Goal: Complete application form

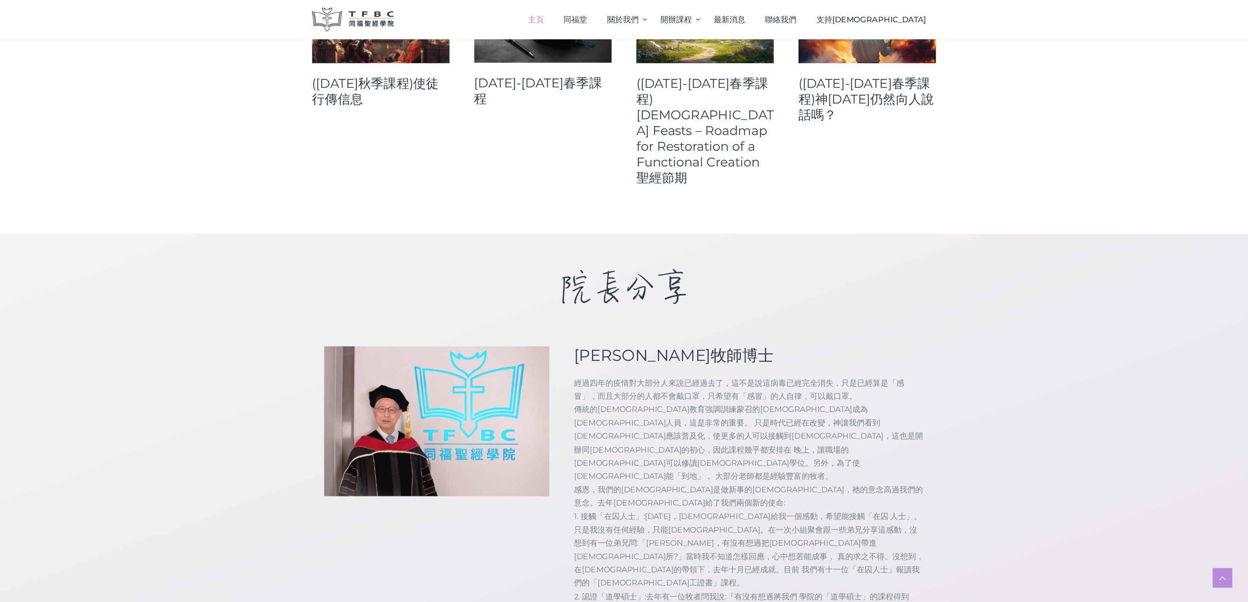
scroll to position [611, 0]
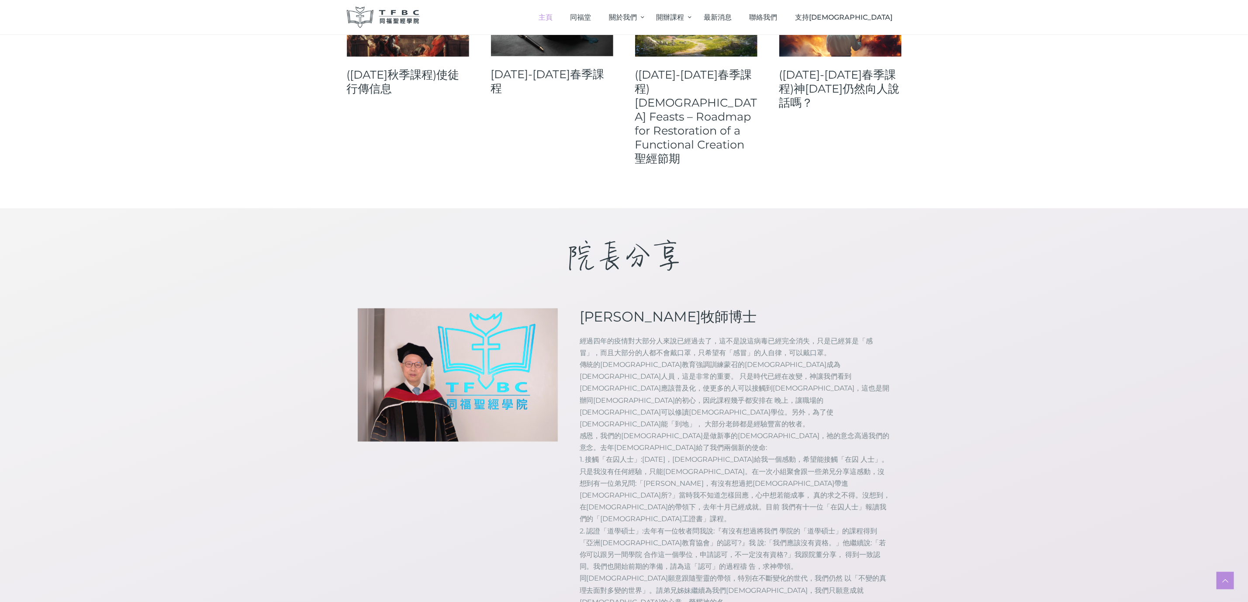
drag, startPoint x: 821, startPoint y: 2, endPoint x: 883, endPoint y: 271, distance: 276.5
click at [832, 335] on p "經過四年的疫情對大部分人來說已經過去了，這不是說這病毒已經完全消失，只是已經算是「感冒」，而且大部分的人都不會戴口罩，只希望有「感冒」的人自律，可以戴口罩。 …" at bounding box center [735, 483] width 311 height 297
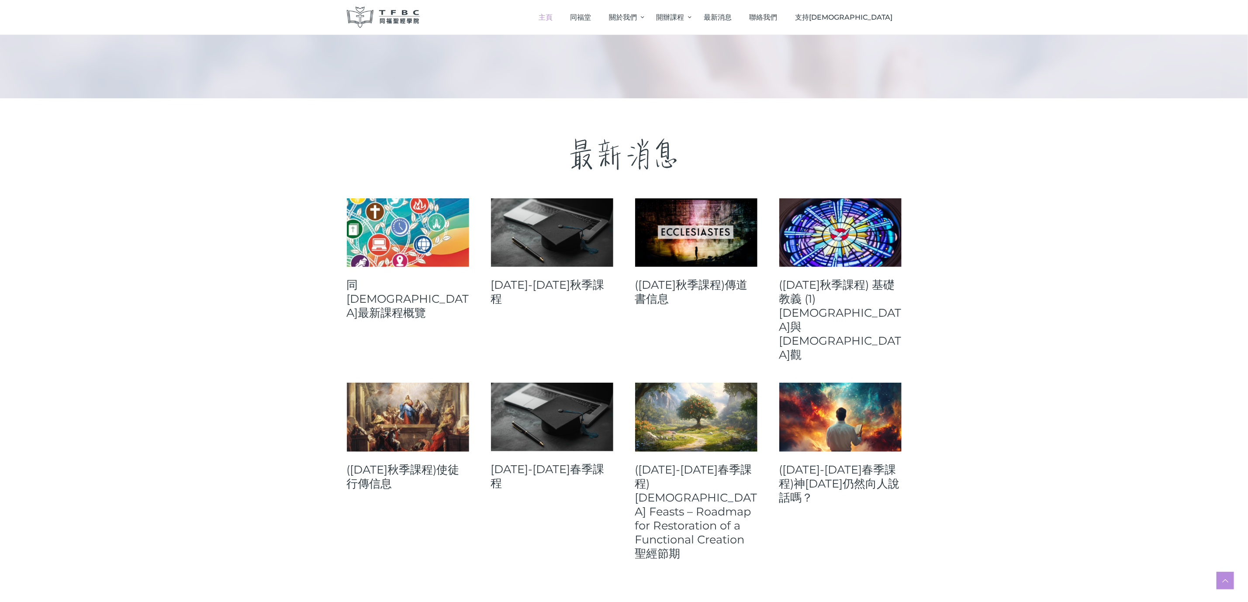
scroll to position [214, 0]
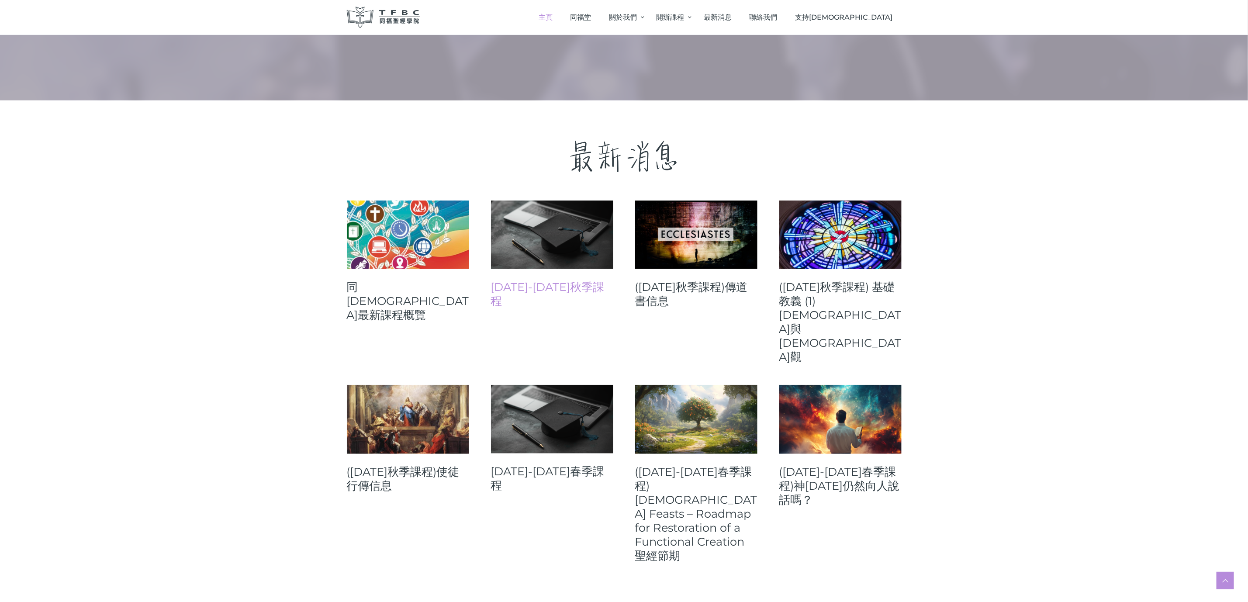
click at [537, 282] on link "2025-26年秋季課程" at bounding box center [552, 294] width 122 height 28
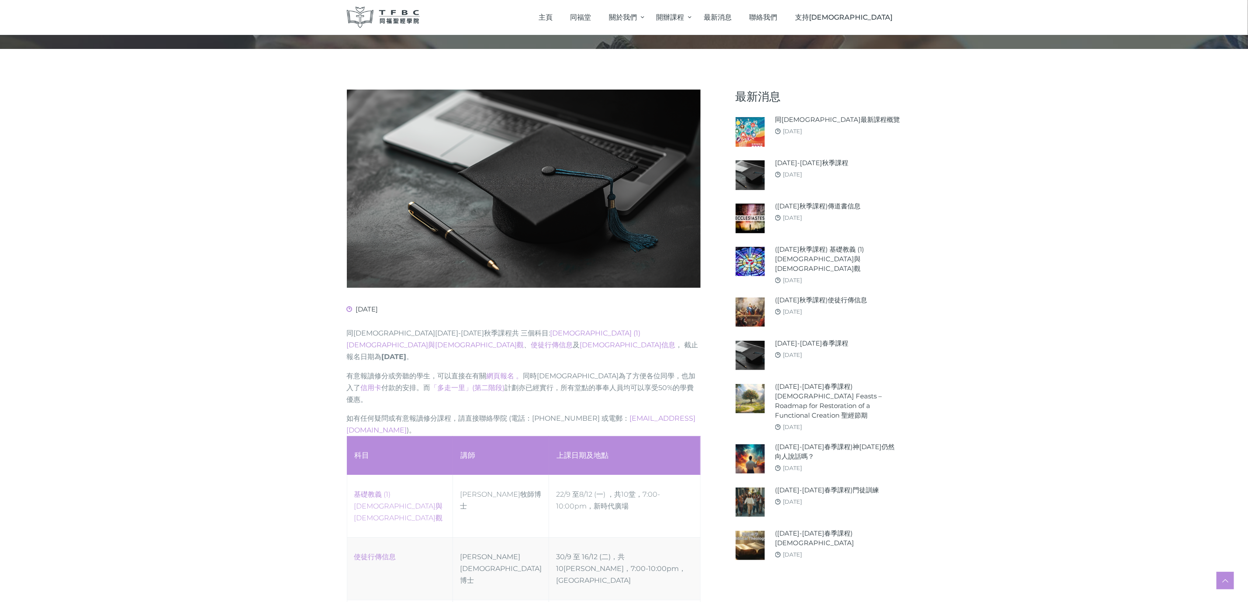
scroll to position [86, 0]
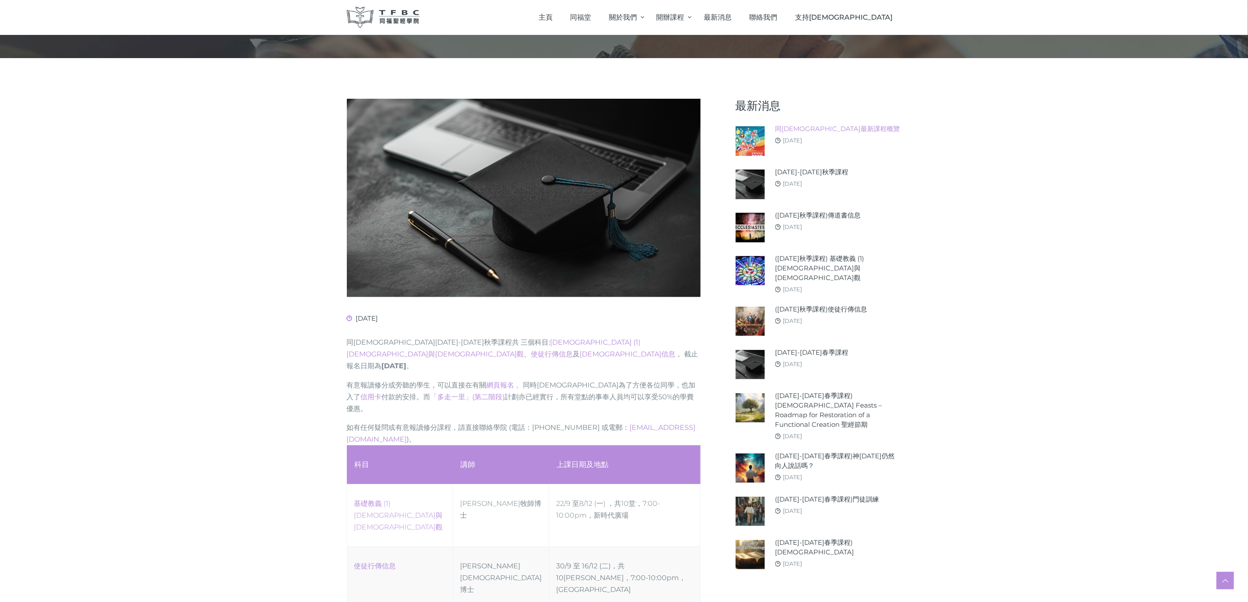
click at [804, 125] on link "同[DEMOGRAPHIC_DATA]最新課程概覽" at bounding box center [837, 129] width 125 height 10
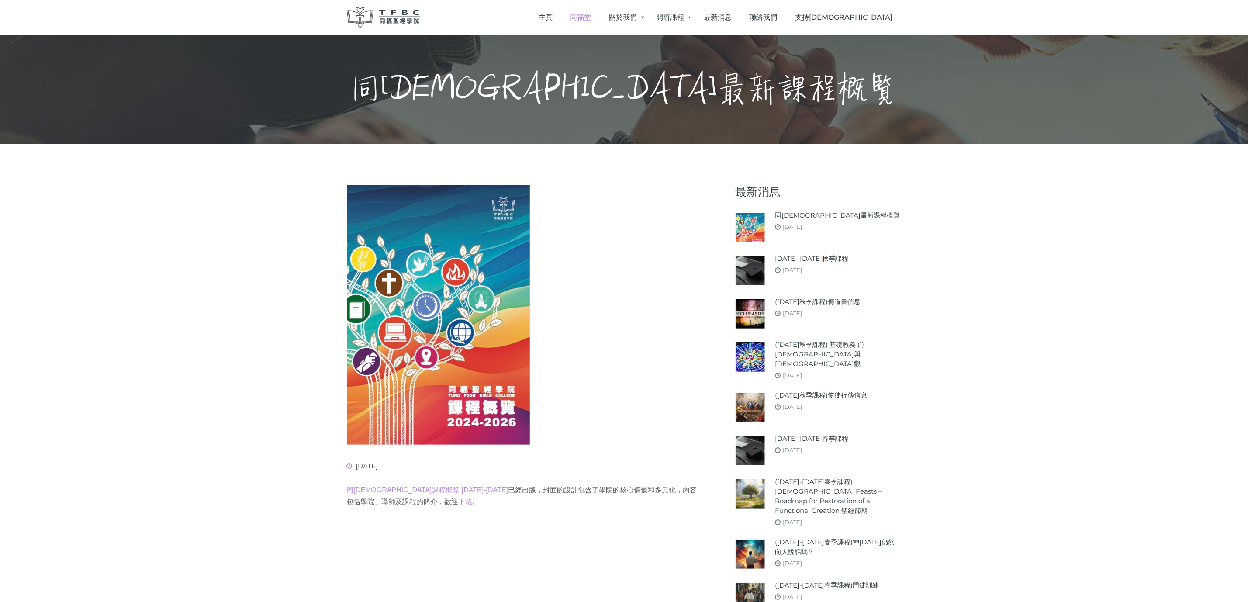
click at [591, 15] on span "同福堂" at bounding box center [580, 17] width 21 height 8
click at [694, 15] on link "開辦課程" at bounding box center [670, 17] width 47 height 26
click at [664, 50] on span "開辦課程" at bounding box center [651, 48] width 26 height 8
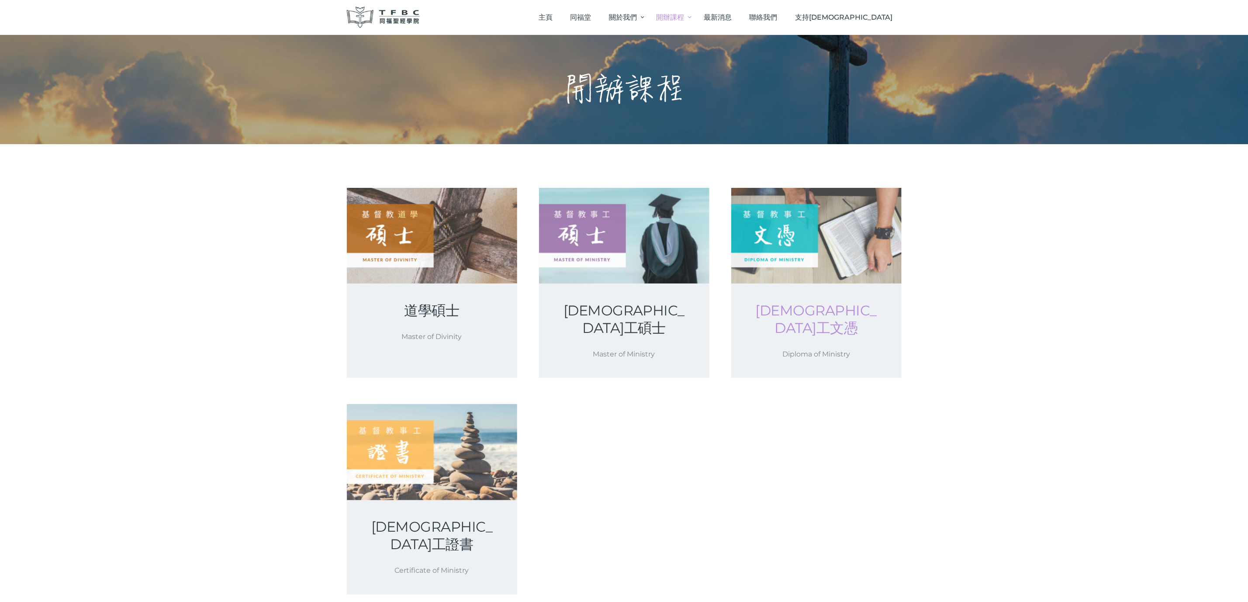
click at [817, 307] on link "[DEMOGRAPHIC_DATA]工文憑" at bounding box center [816, 319] width 128 height 35
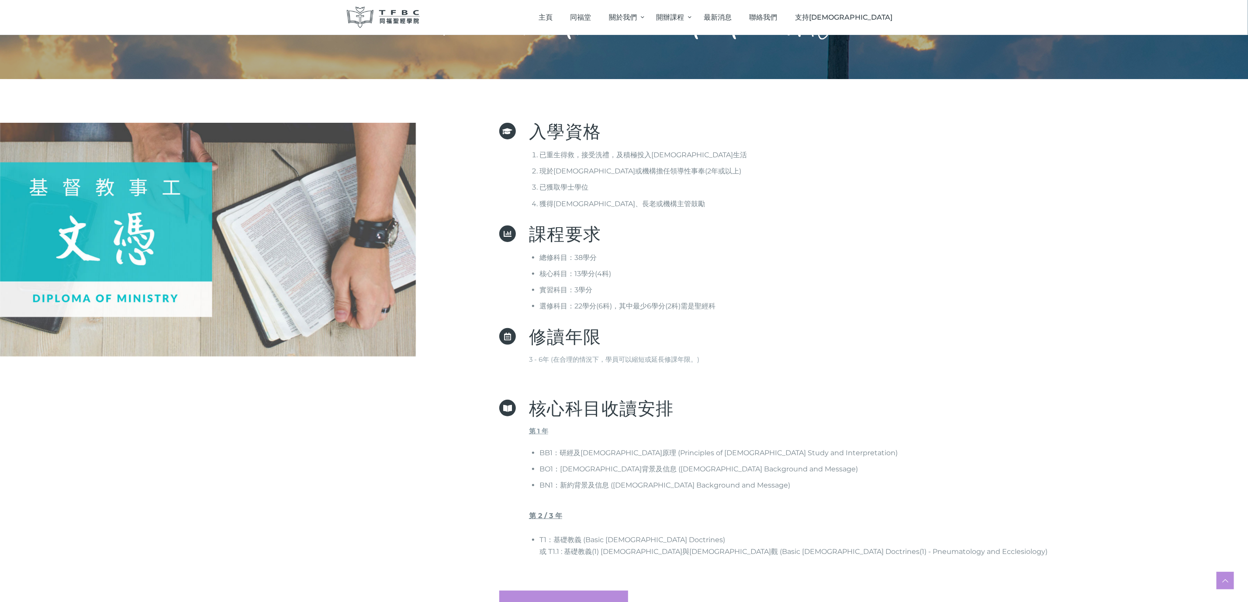
scroll to position [383, 0]
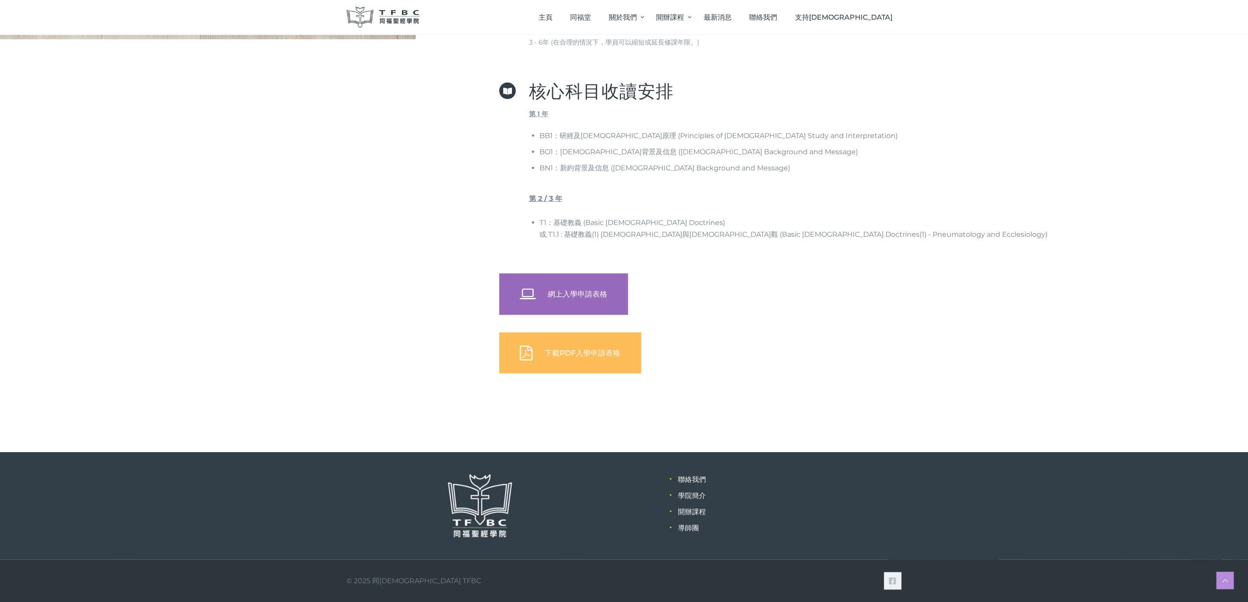
click at [590, 297] on span "網上入學申請表格" at bounding box center [577, 294] width 59 height 9
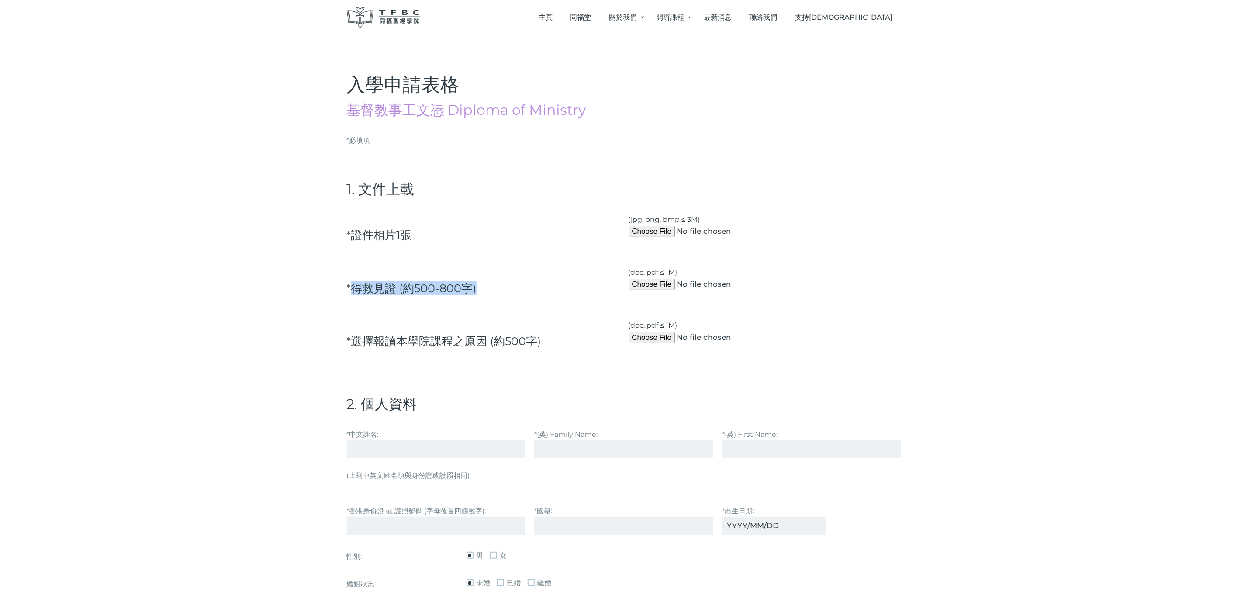
drag, startPoint x: 354, startPoint y: 290, endPoint x: 472, endPoint y: 291, distance: 117.9
click at [486, 288] on div "*得救⾒證 (約500-800字)" at bounding box center [483, 285] width 282 height 46
copy h5 "得救⾒證 (約500-800字)"
